Goal: Task Accomplishment & Management: Manage account settings

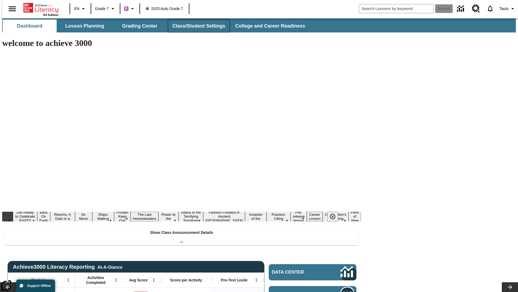
click at [196, 26] on button "Class/Student Settings" at bounding box center [199, 25] width 62 height 13
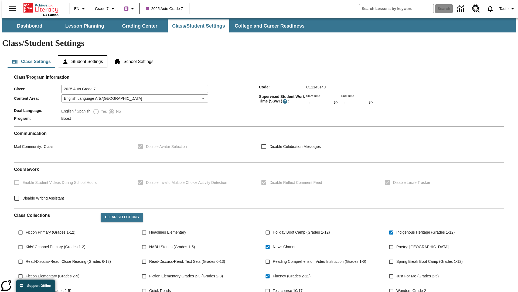
click at [81, 55] on button "Student Settings" at bounding box center [82, 61] width 49 height 13
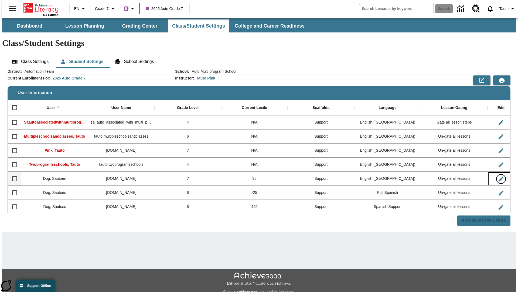
click at [499, 176] on icon "Edit User" at bounding box center [501, 178] width 5 height 5
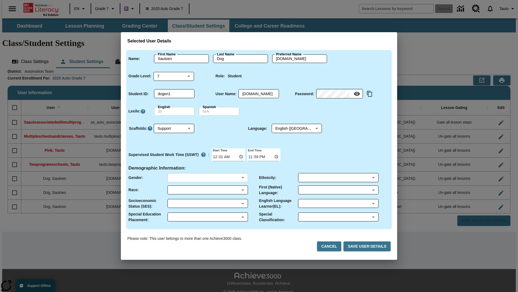
click at [208, 177] on body "Skip to main content NJ Edition EN Grade 7 B 2025 Auto Grade 7 Search 0 Tauto D…" at bounding box center [259, 160] width 514 height 285
click at [208, 190] on body "Skip to main content NJ Edition EN Grade 7 B 2025 Auto Grade 7 Search 0 Tauto D…" at bounding box center [259, 160] width 514 height 285
click at [208, 203] on body "Skip to main content NJ Edition EN Grade 7 B 2025 Auto Grade 7 Search 0 Tauto D…" at bounding box center [259, 160] width 514 height 285
click at [208, 217] on body "Skip to main content NJ Edition EN Grade 7 B 2025 Auto Grade 7 Search 0 Tauto D…" at bounding box center [259, 160] width 514 height 285
click at [338, 177] on body "Skip to main content NJ Edition EN Grade 7 B 2025 Auto Grade 7 Search 0 Tauto D…" at bounding box center [259, 160] width 514 height 285
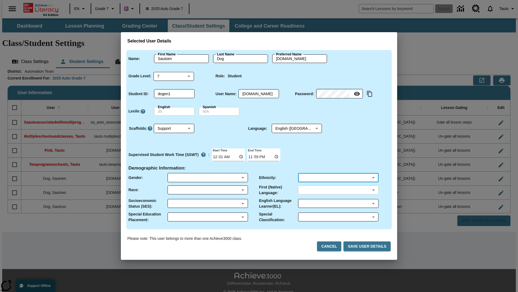
click at [338, 190] on body "Skip to main content NJ Edition EN Grade 7 B 2025 Auto Grade 7 Search 0 Tauto D…" at bounding box center [259, 160] width 514 height 285
click at [338, 203] on body "Skip to main content NJ Edition EN Grade 7 B 2025 Auto Grade 7 Search 0 Tauto D…" at bounding box center [259, 160] width 514 height 285
click at [338, 217] on body "Skip to main content NJ Edition EN Grade 7 B 2025 Auto Grade 7 Search 0 Tauto D…" at bounding box center [259, 160] width 514 height 285
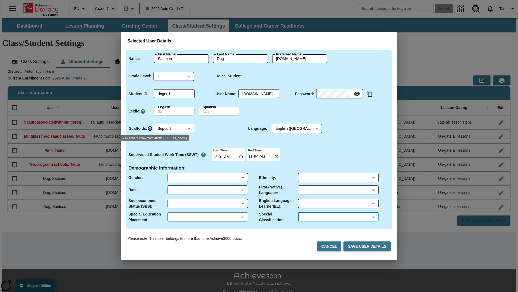
click at [150, 128] on icon "Click here to know more about Scaffolds" at bounding box center [149, 128] width 5 height 5
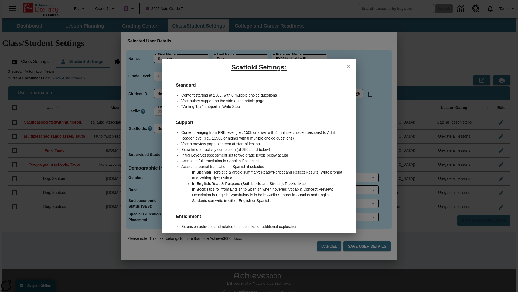
click at [349, 66] on icon "close" at bounding box center [349, 66] width 4 height 4
